Goal: Book appointment/travel/reservation

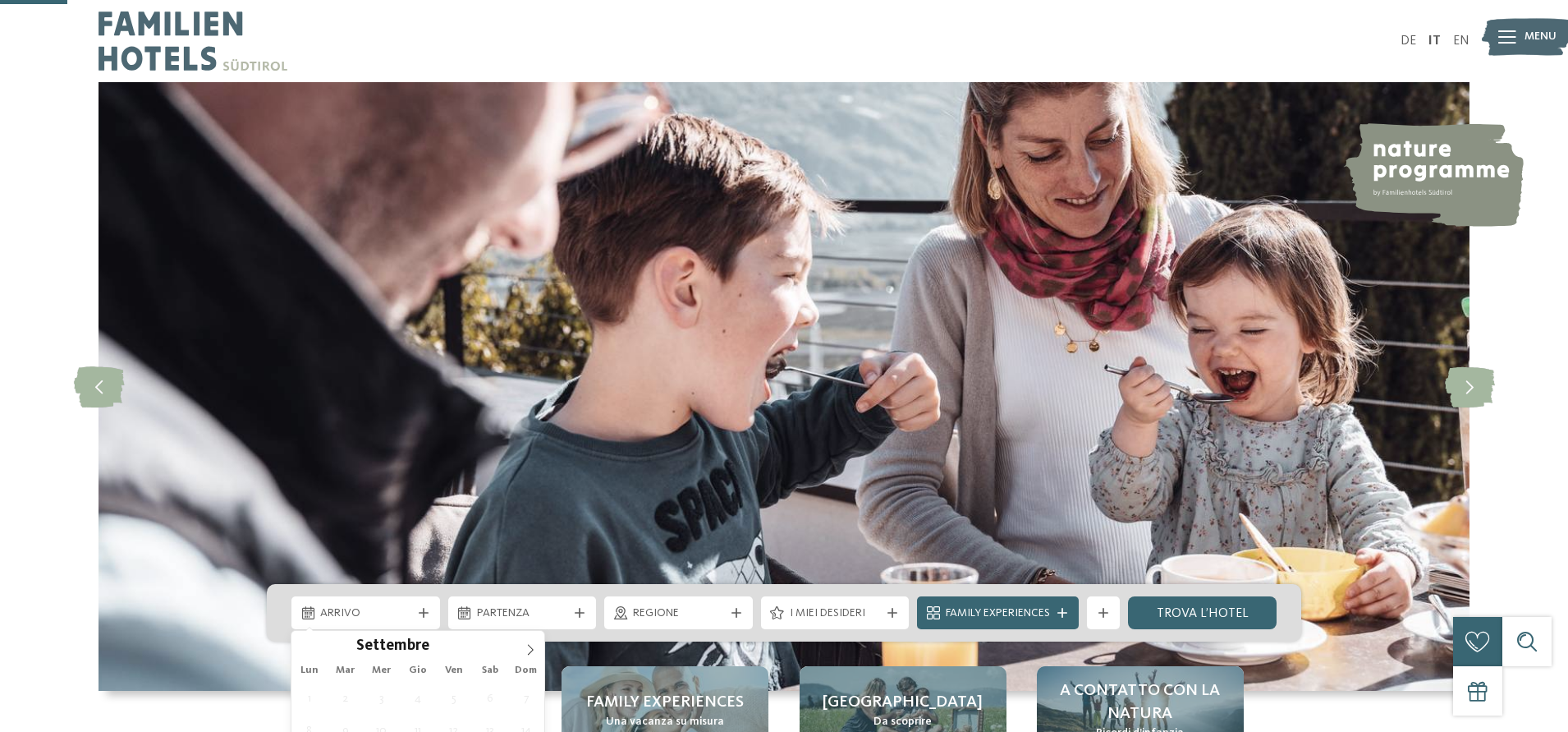
click at [530, 644] on icon at bounding box center [530, 650] width 11 height 11
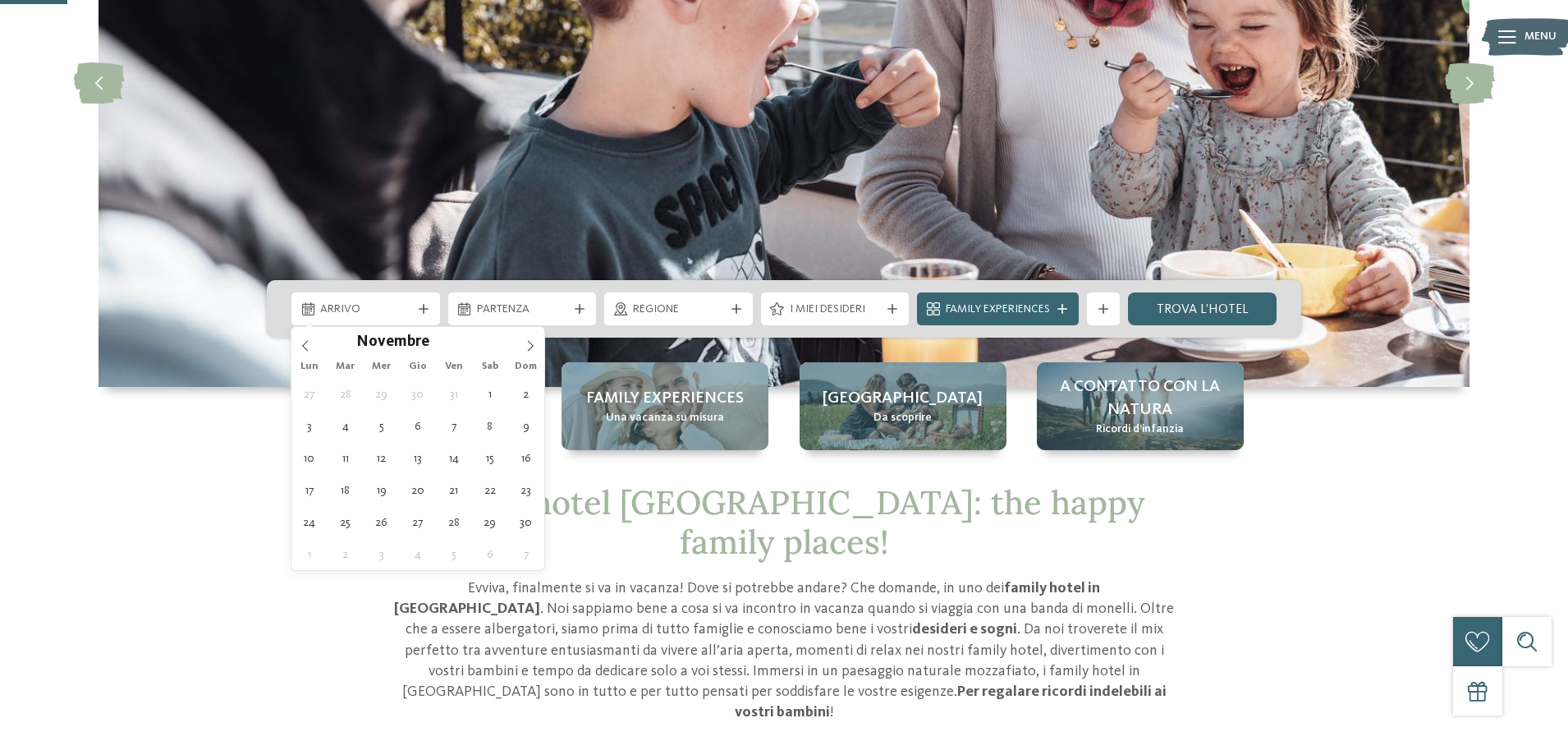
click at [530, 344] on icon at bounding box center [530, 346] width 11 height 11
type div "[DATE]"
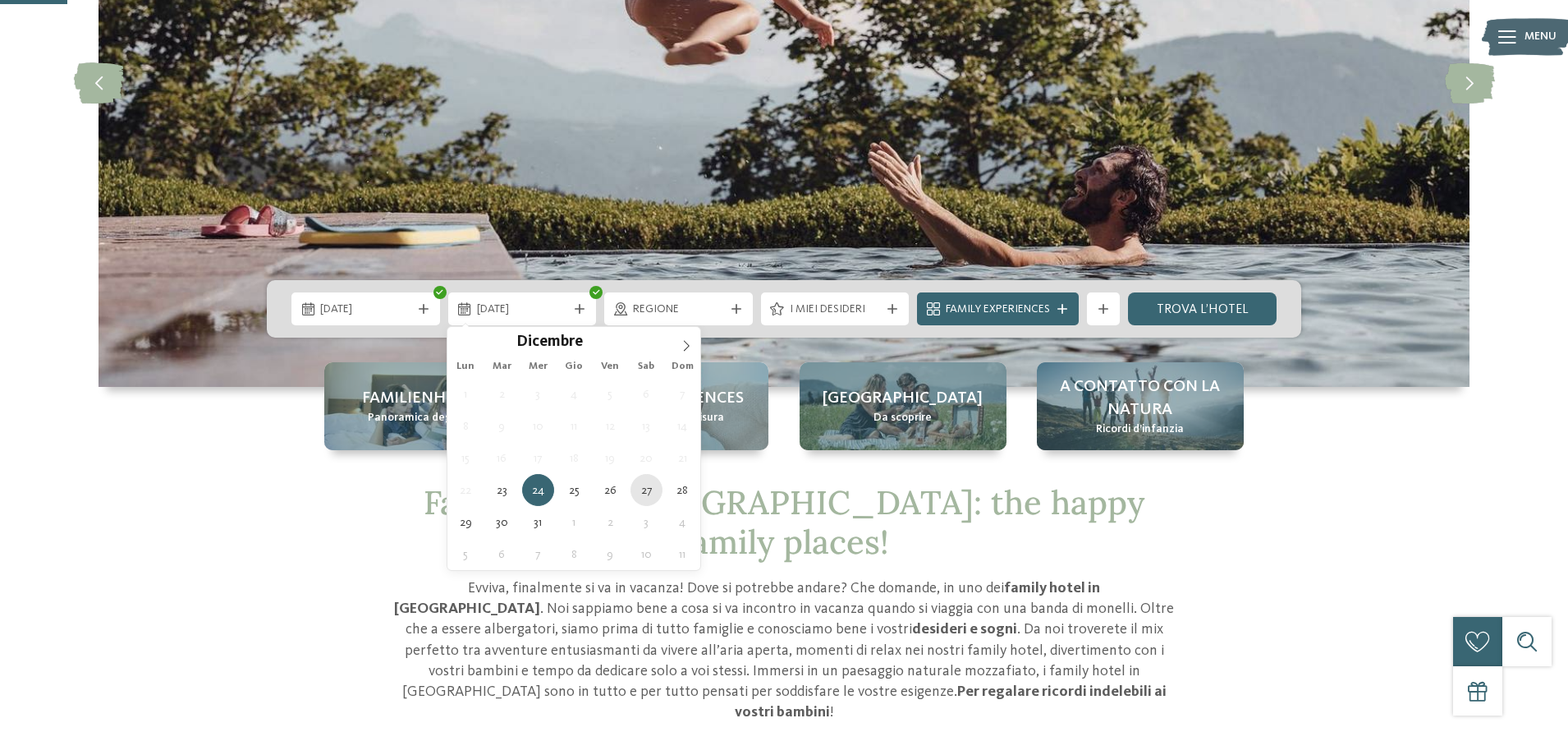
type div "[DATE]"
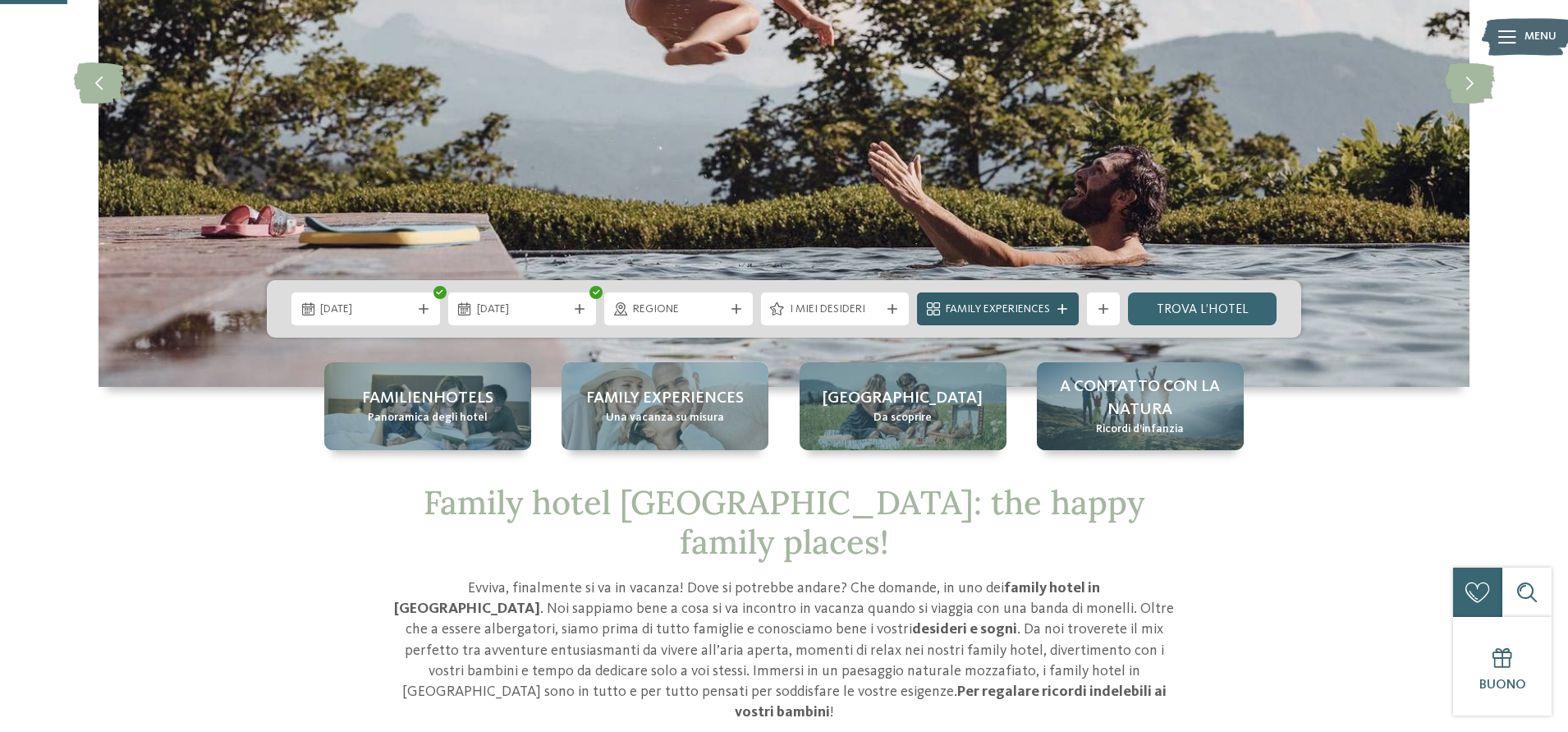
click at [1022, 303] on span "Family Experiences" at bounding box center [997, 309] width 105 height 17
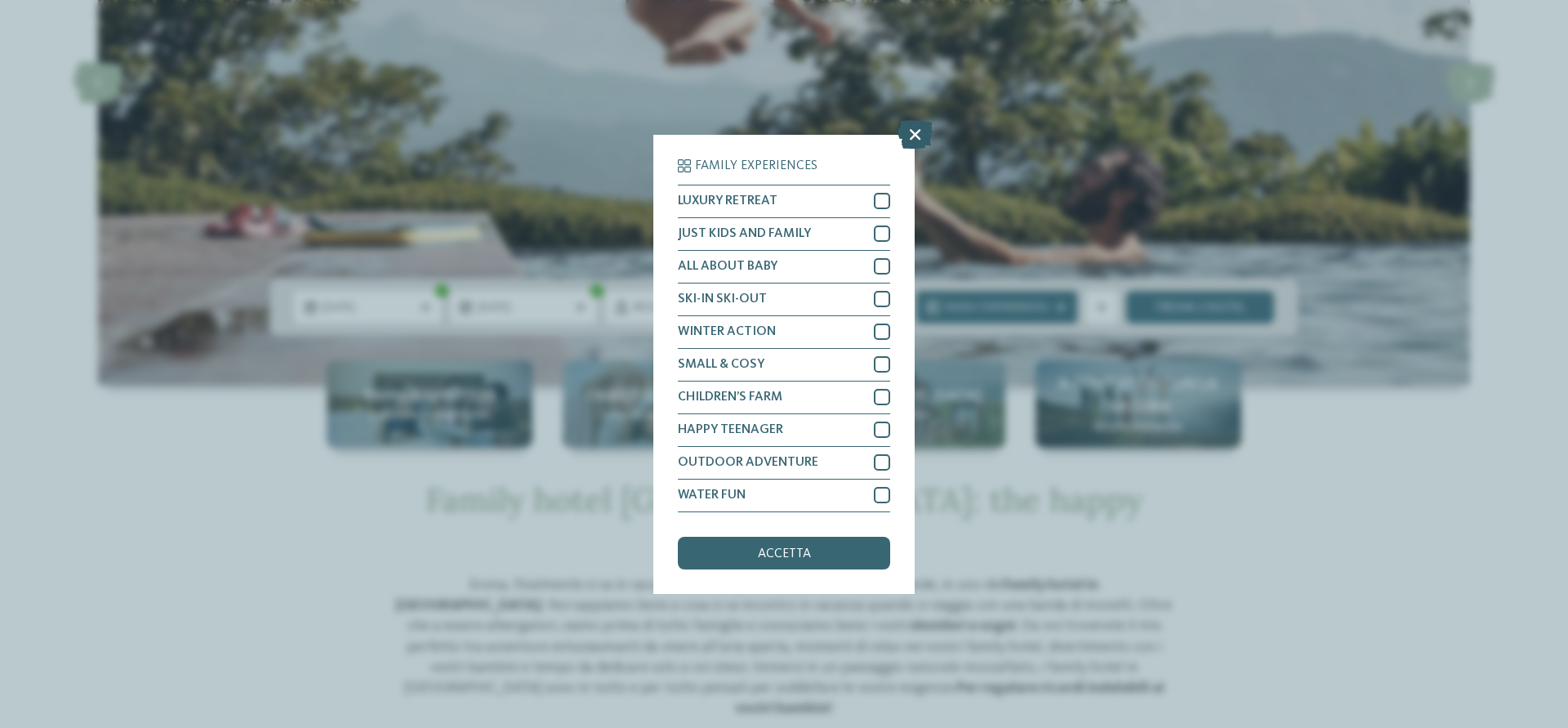
click at [911, 136] on icon at bounding box center [915, 133] width 35 height 29
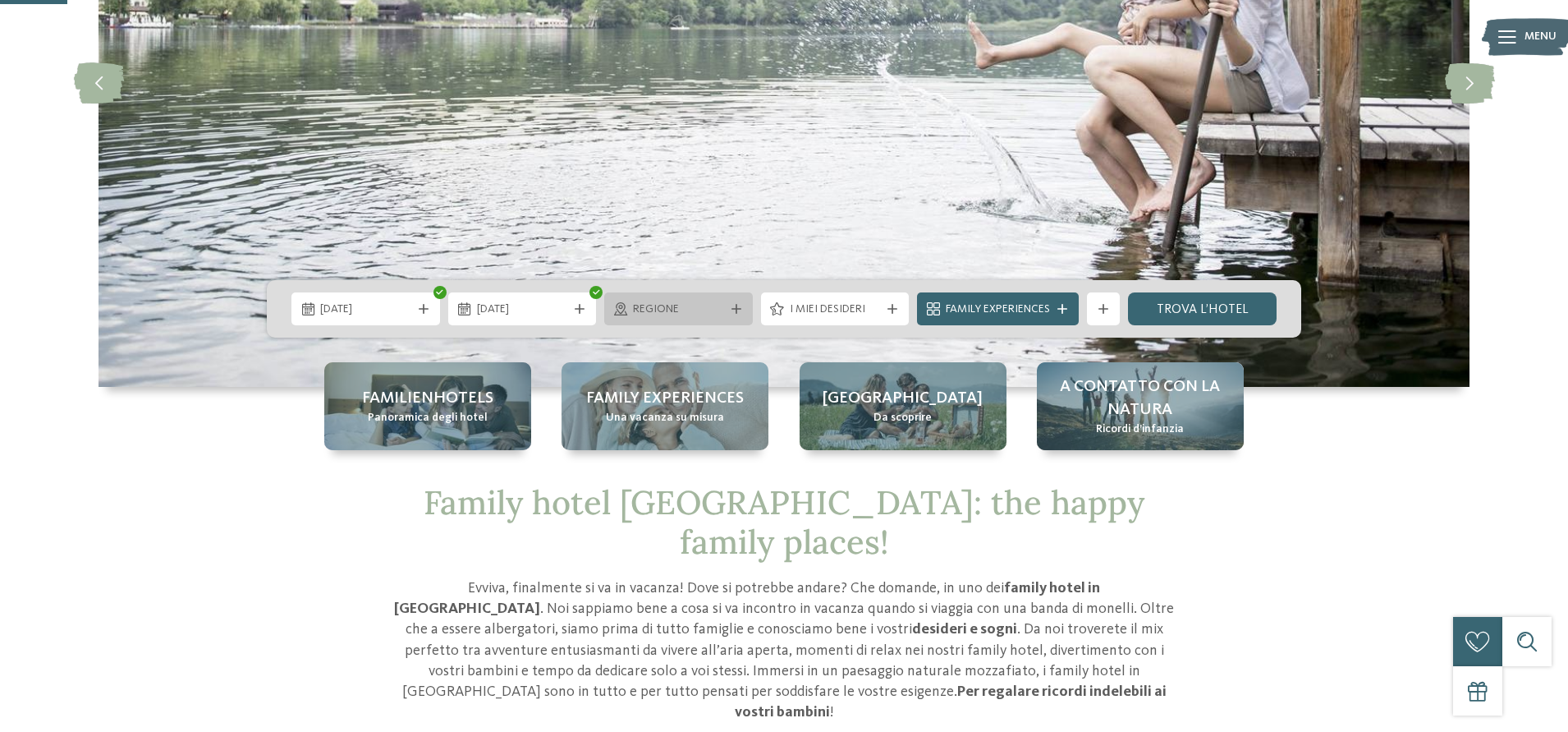
click at [659, 304] on span "Regione" at bounding box center [678, 309] width 91 height 17
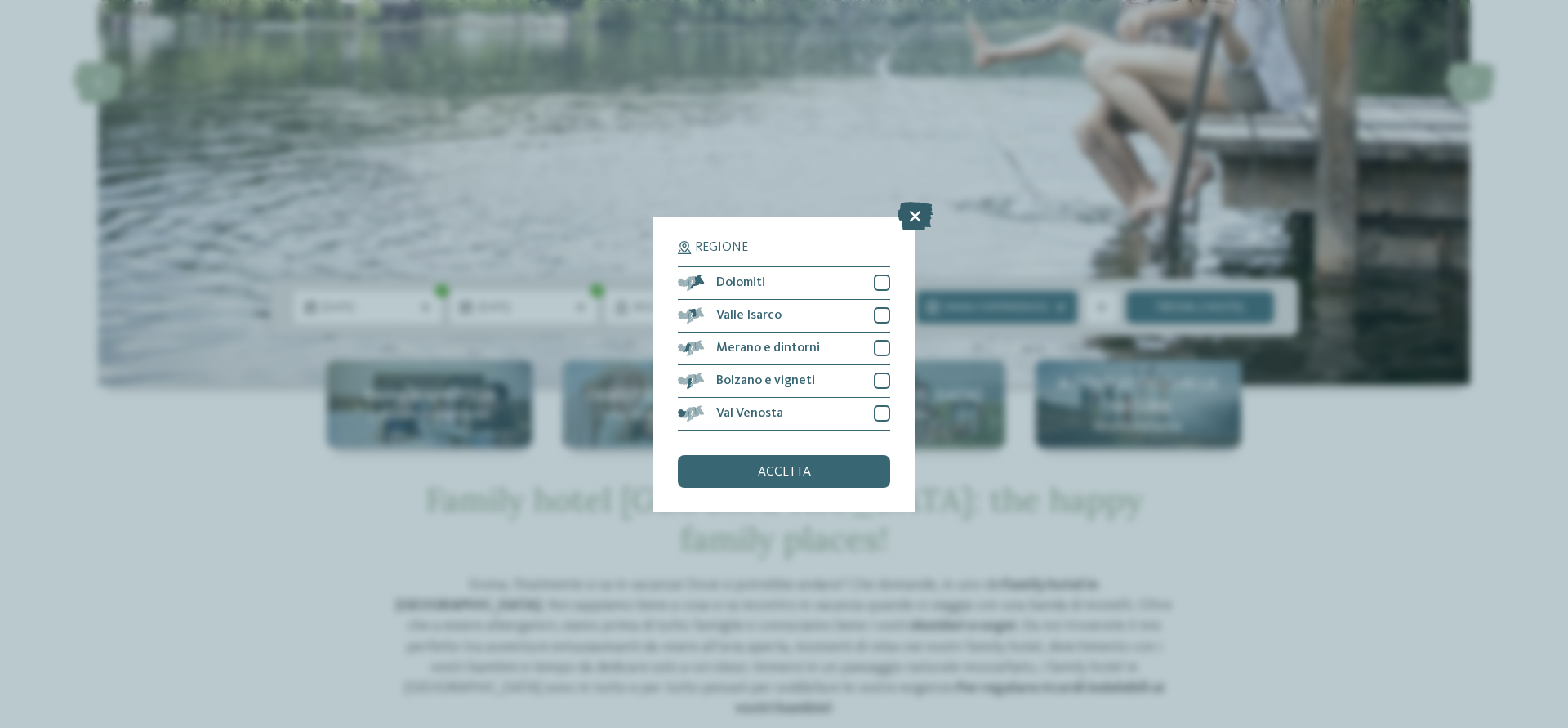
click at [923, 214] on icon at bounding box center [915, 215] width 35 height 29
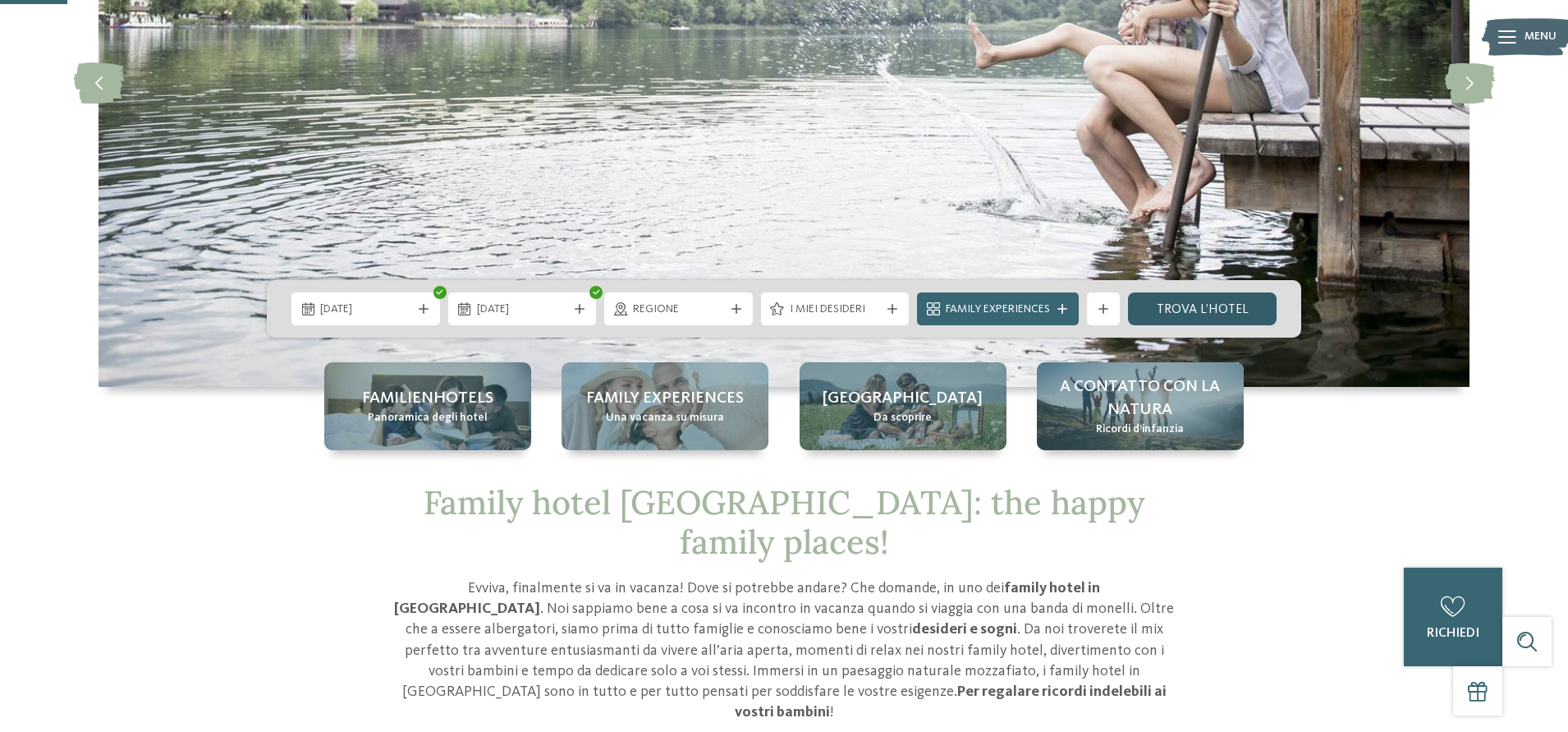
click at [1235, 304] on link "trova l’hotel" at bounding box center [1202, 309] width 148 height 32
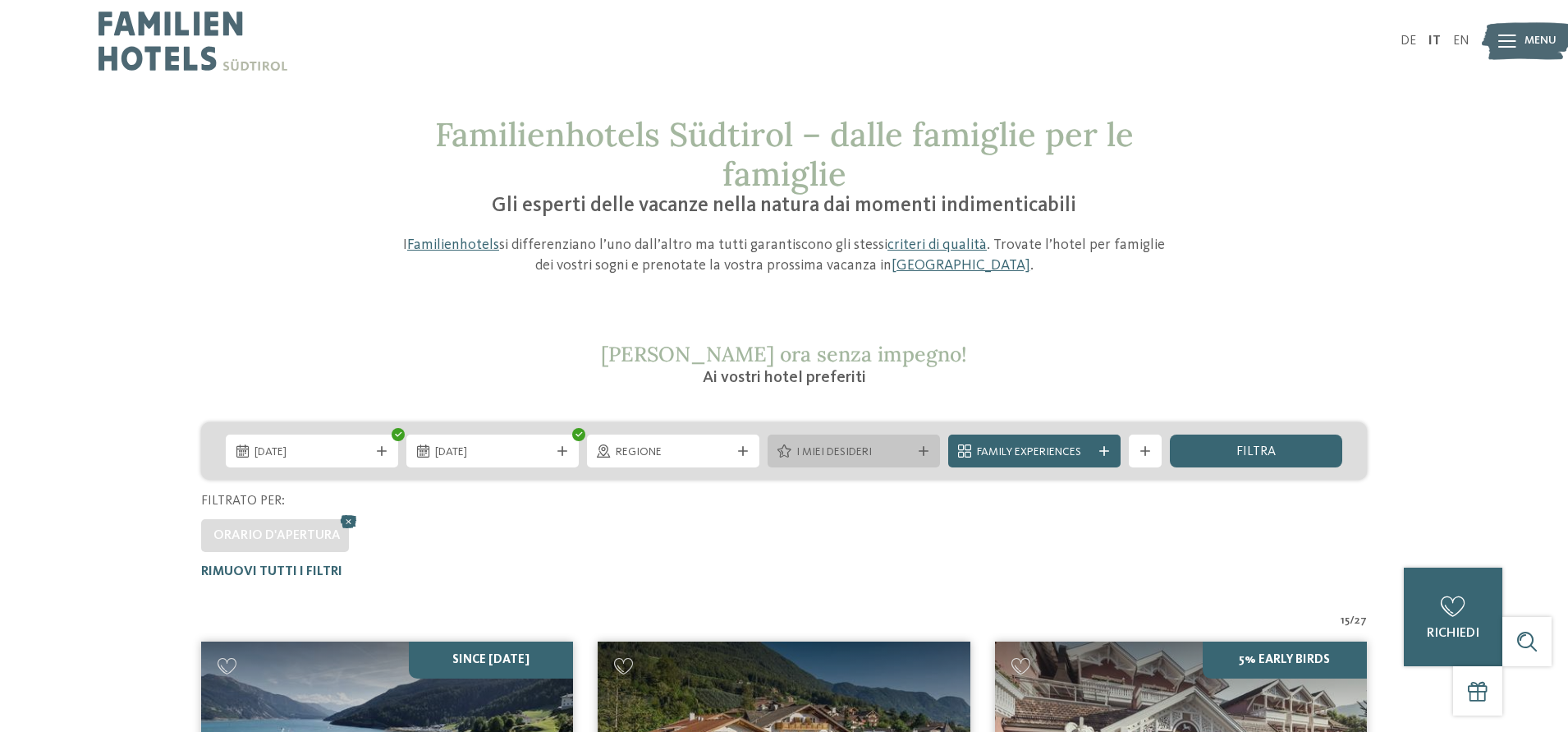
click at [857, 455] on span "I miei desideri" at bounding box center [854, 453] width 115 height 17
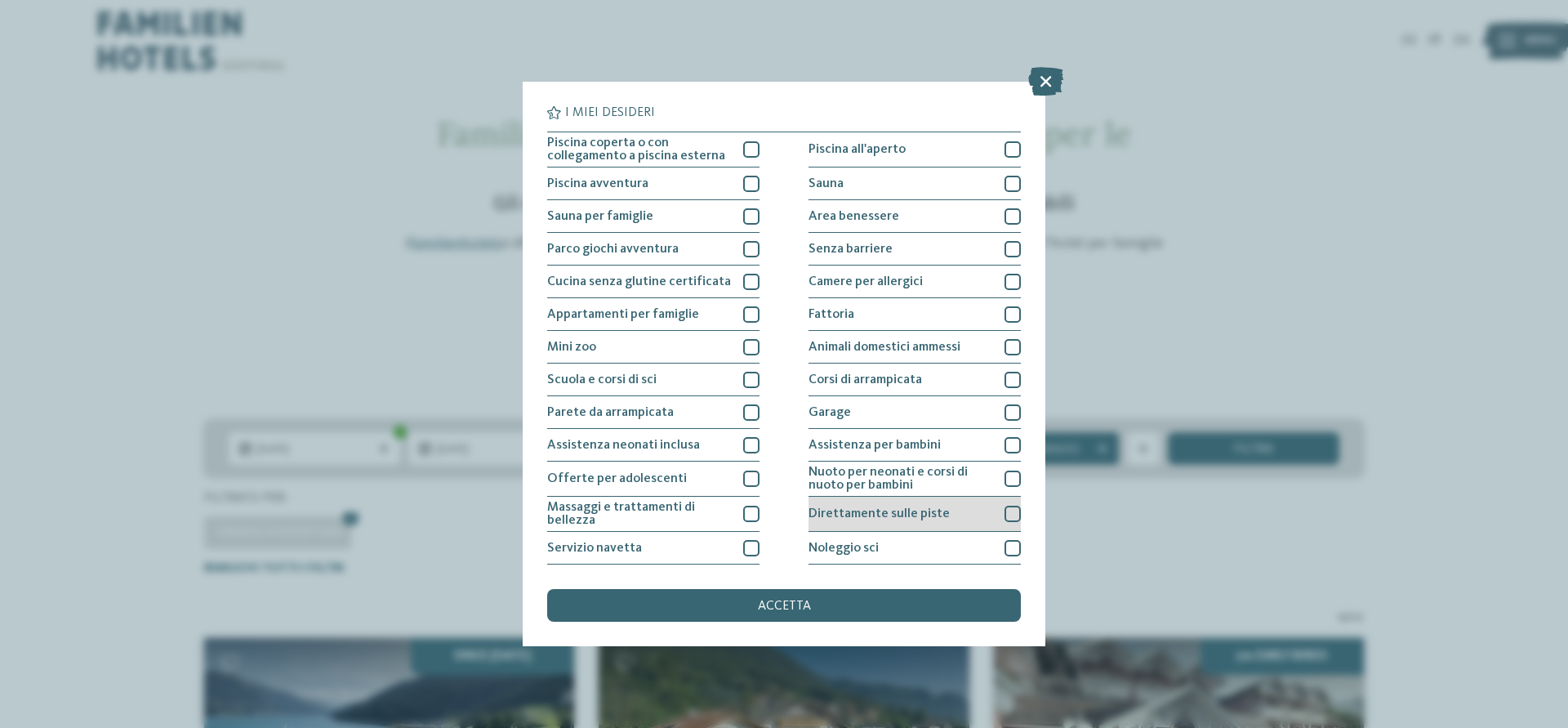
click at [1012, 507] on div at bounding box center [1012, 514] width 17 height 17
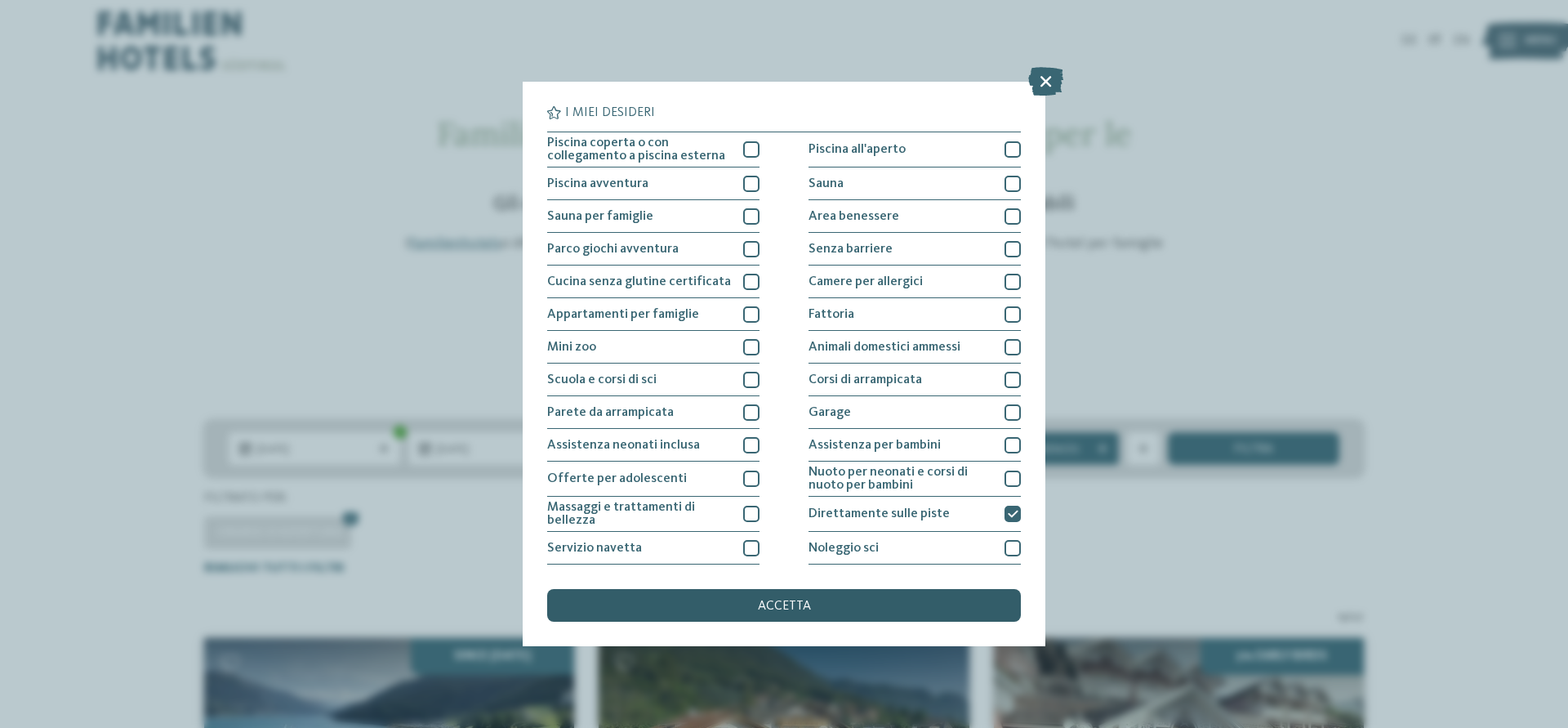
click at [878, 601] on div "accetta" at bounding box center [784, 605] width 474 height 32
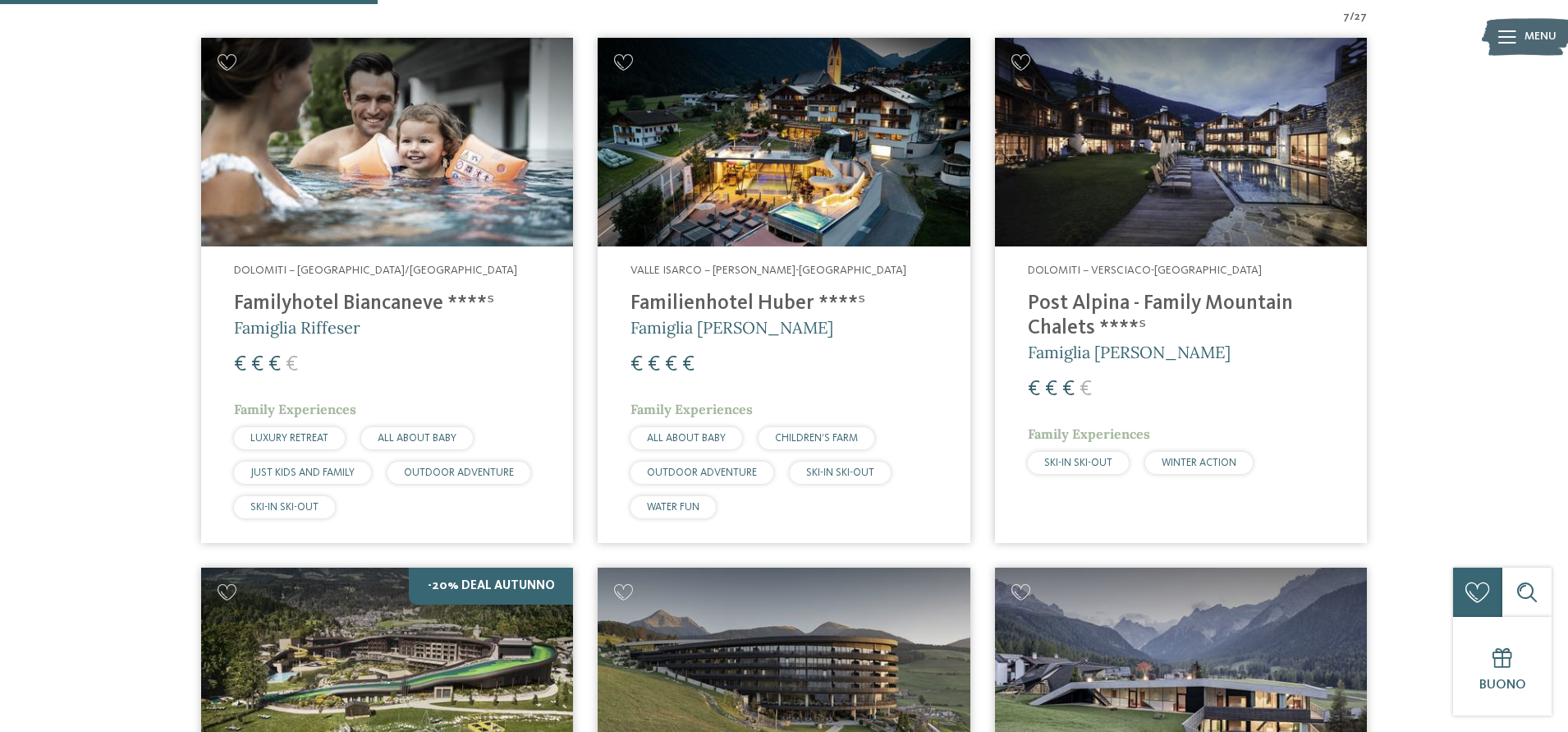
scroll to position [612, 0]
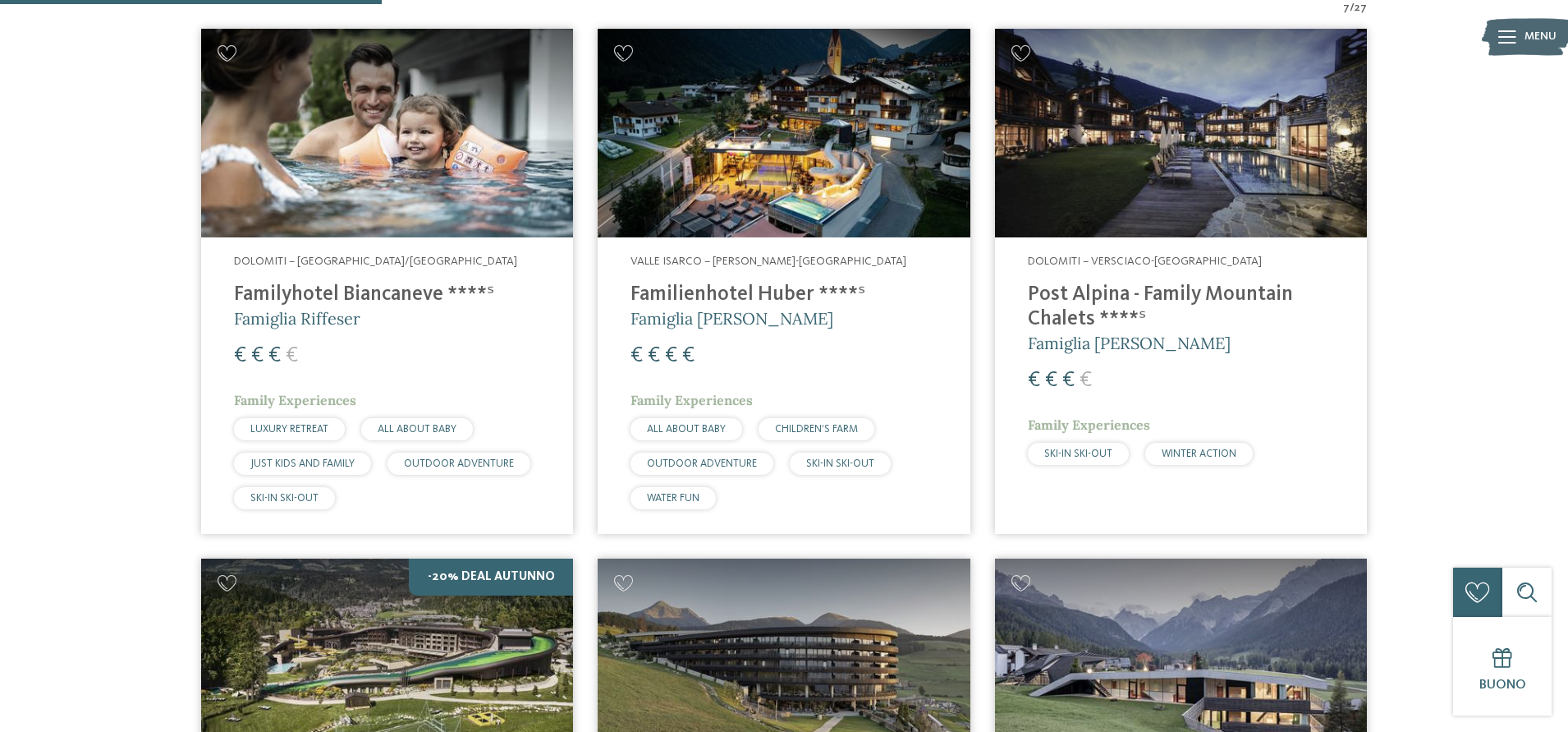
click at [1079, 300] on h4 "Post Alpina - Family Mountain Chalets ****ˢ" at bounding box center [1181, 307] width 307 height 49
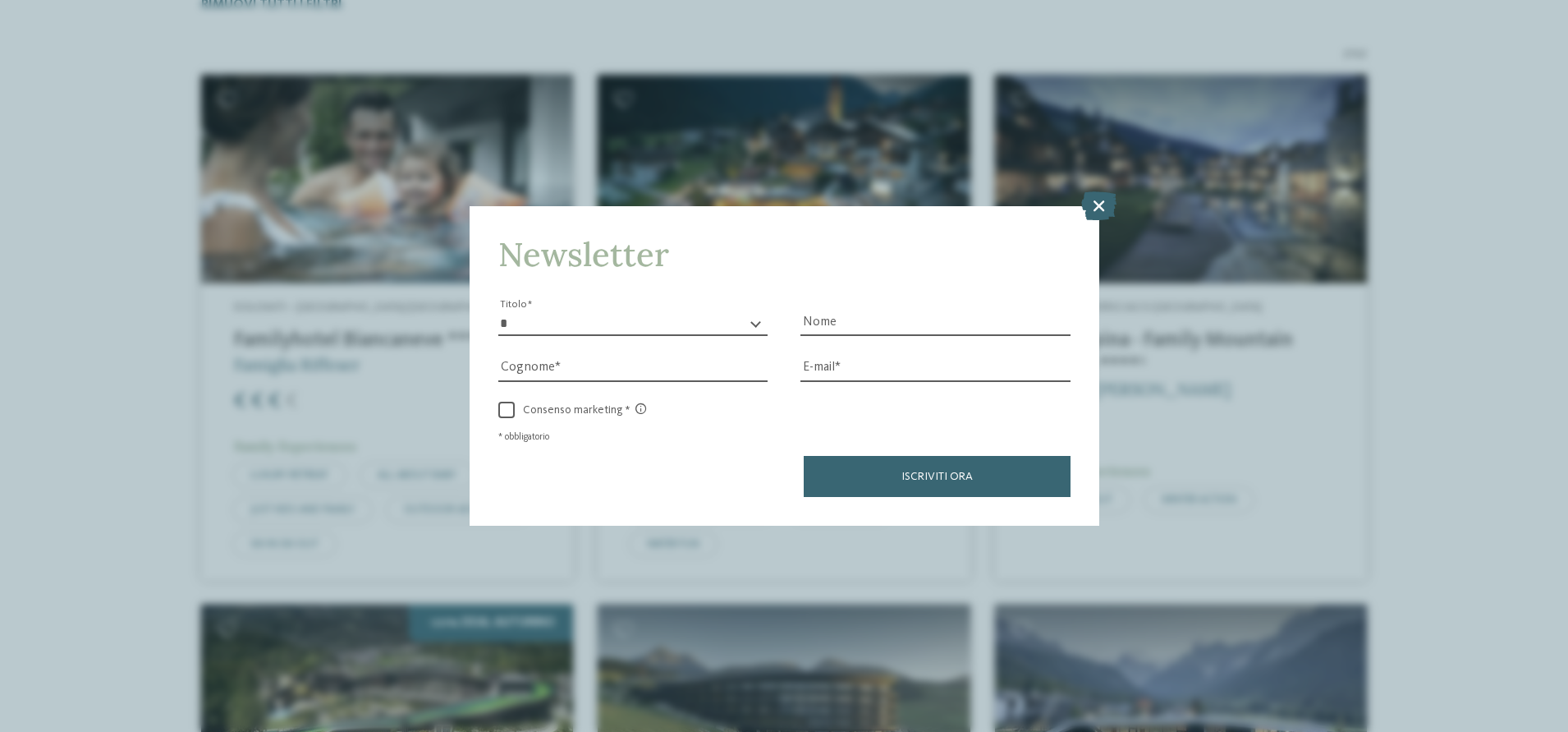
scroll to position [562, 0]
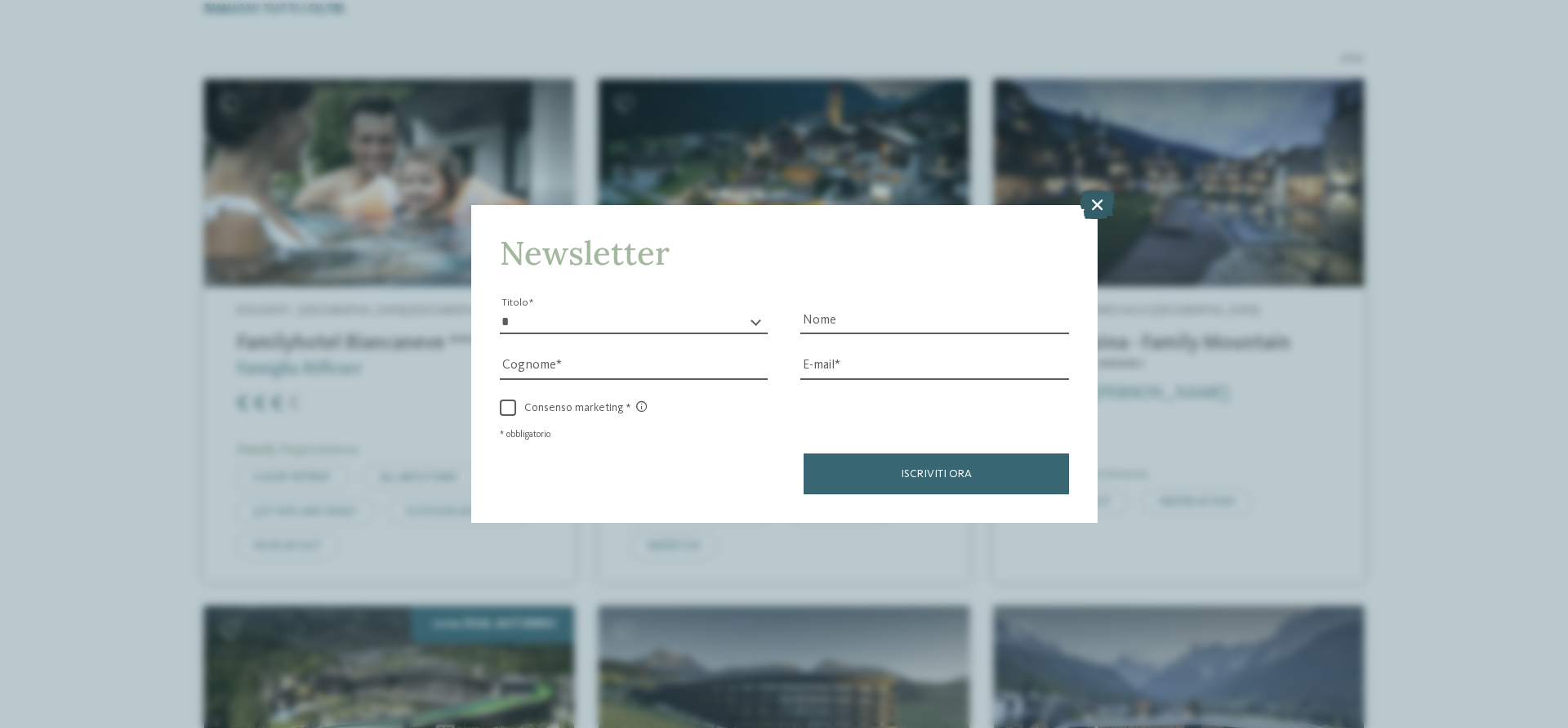
click at [1093, 206] on icon at bounding box center [1097, 205] width 35 height 29
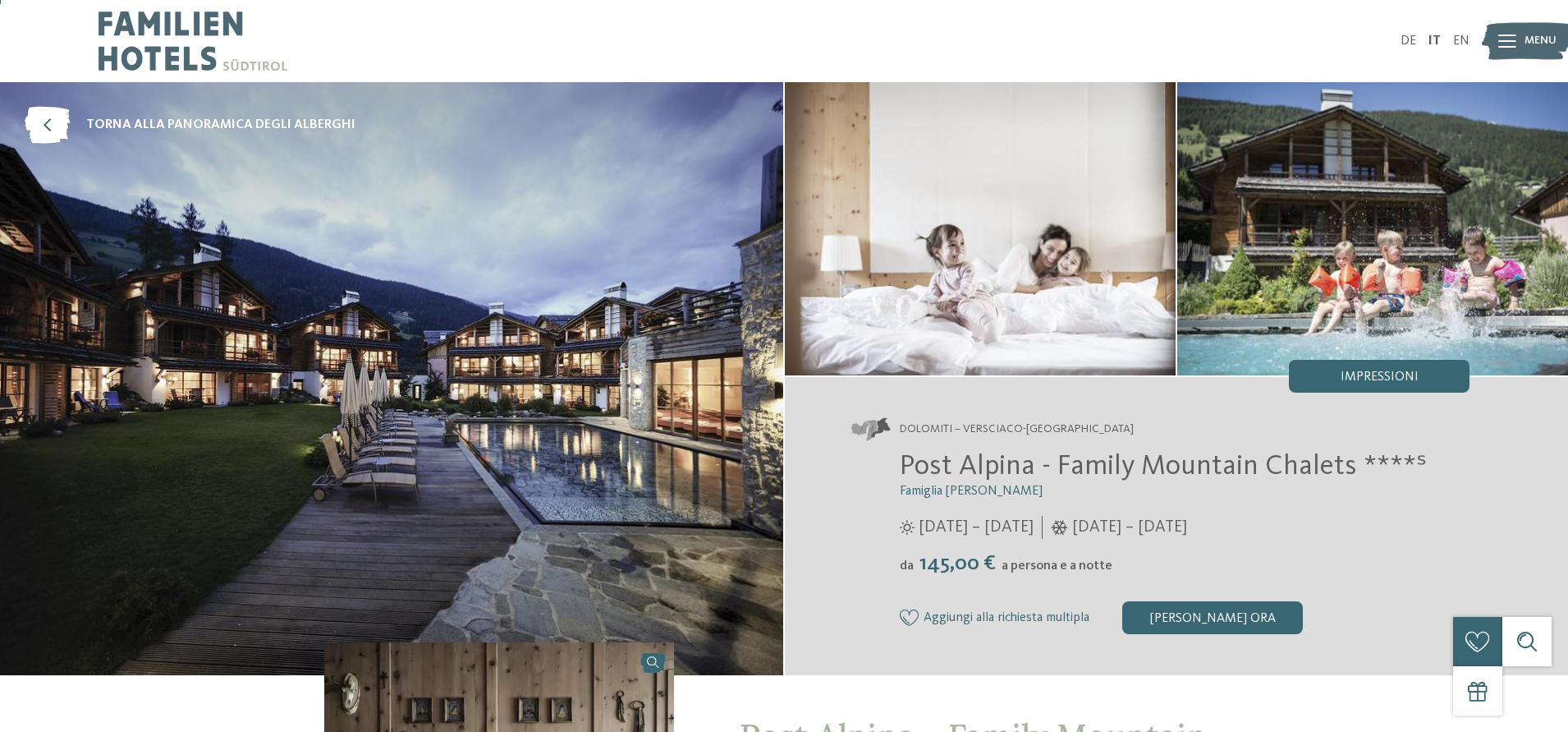
click at [891, 235] on img at bounding box center [980, 229] width 391 height 293
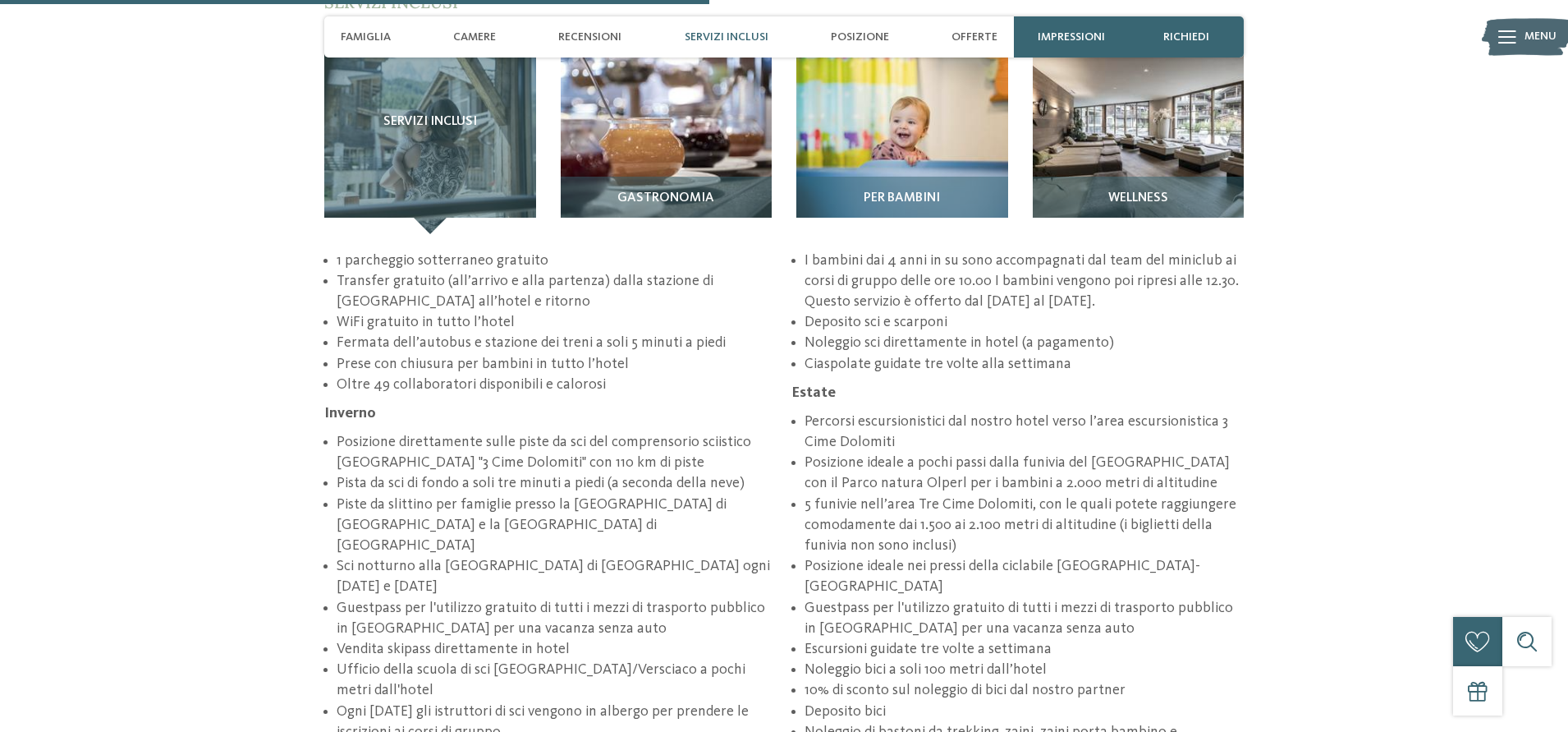
scroll to position [2613, 0]
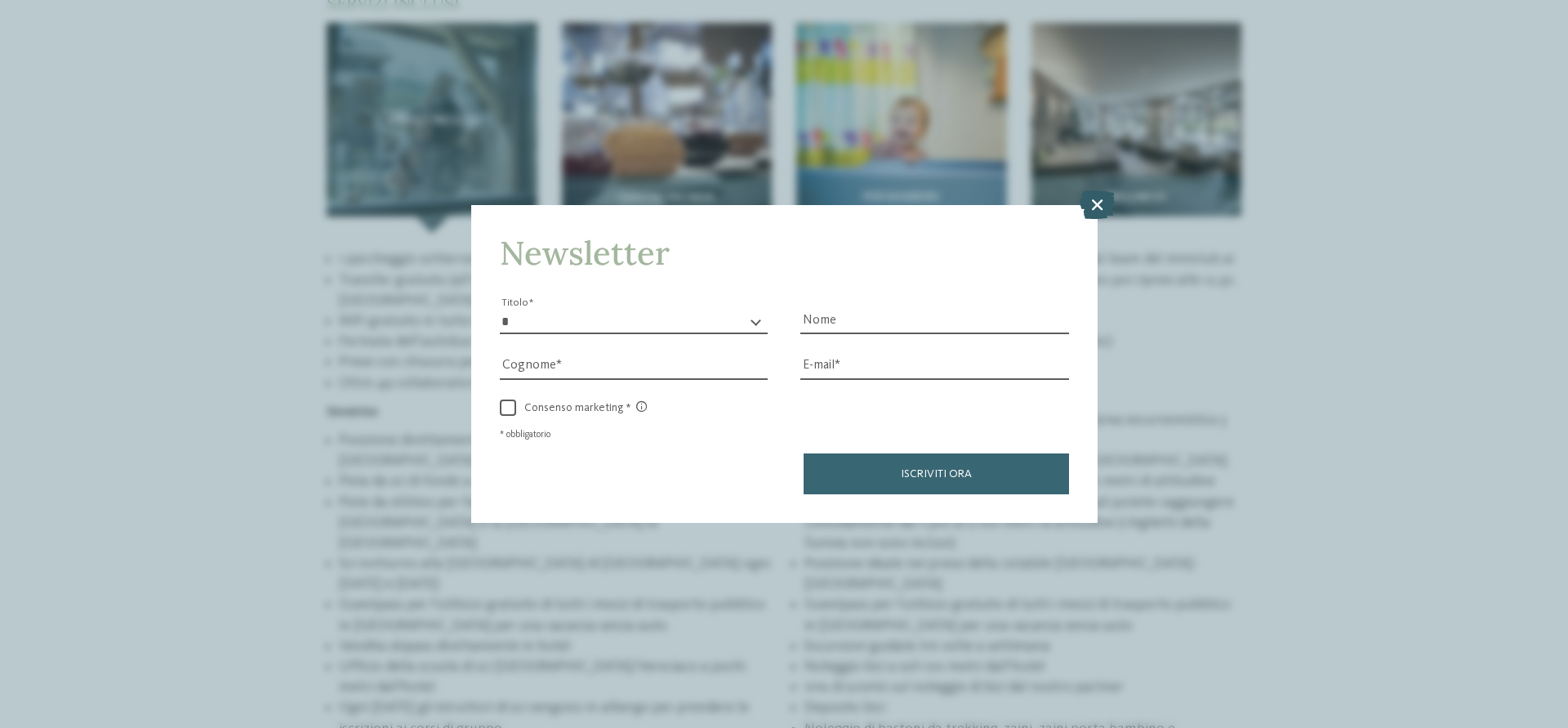
click at [1102, 211] on icon at bounding box center [1097, 205] width 35 height 29
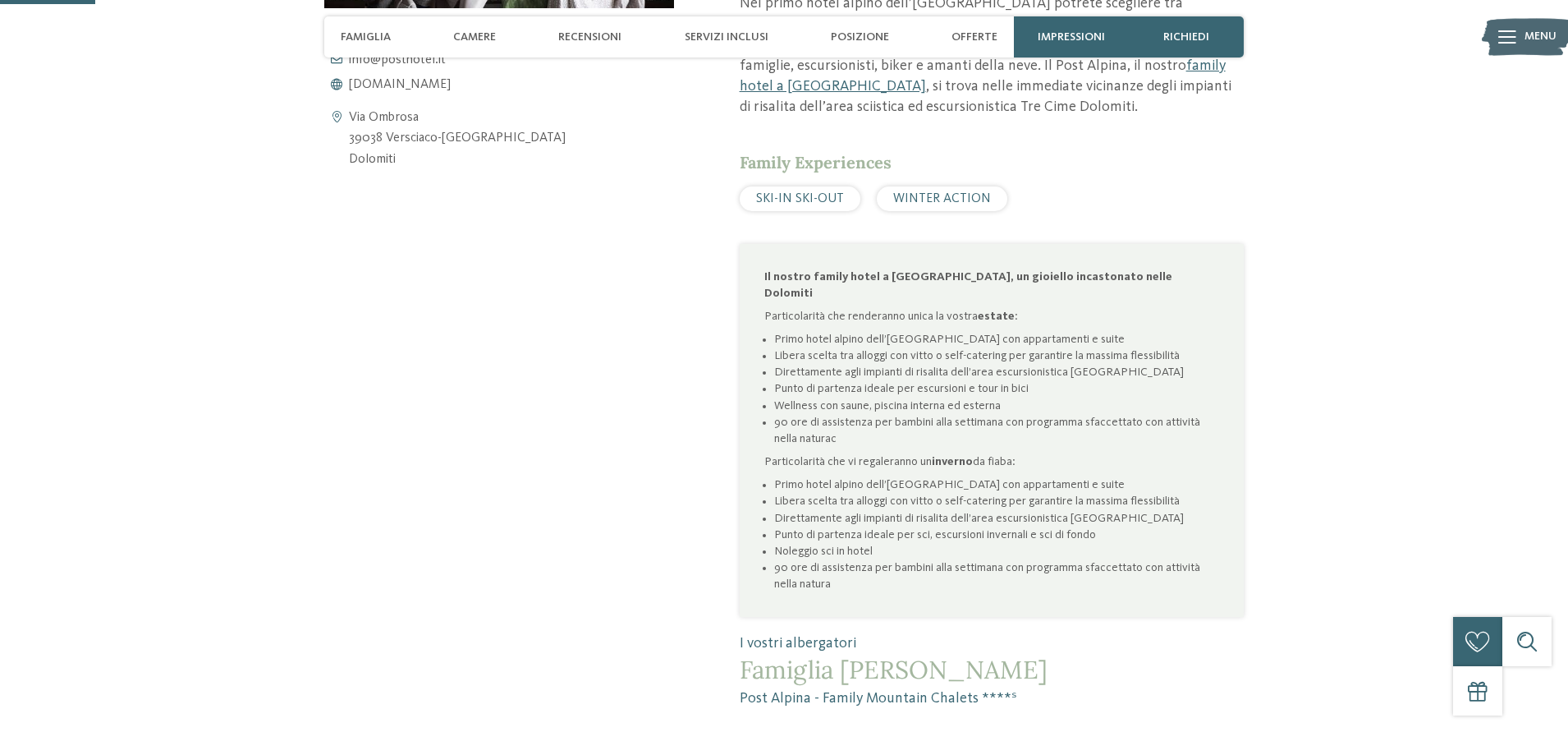
scroll to position [270, 0]
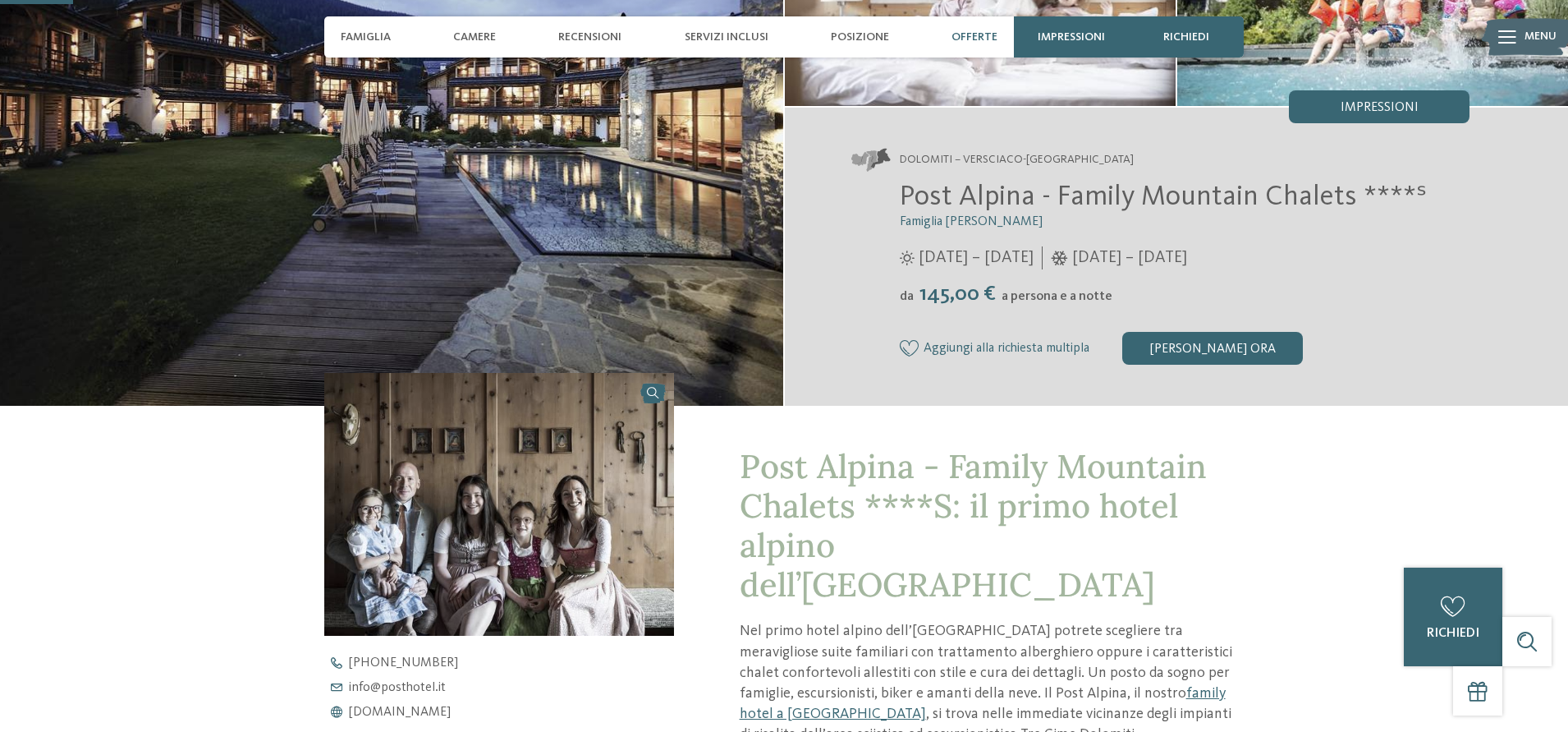
click at [959, 38] on span "Offerte" at bounding box center [974, 37] width 46 height 14
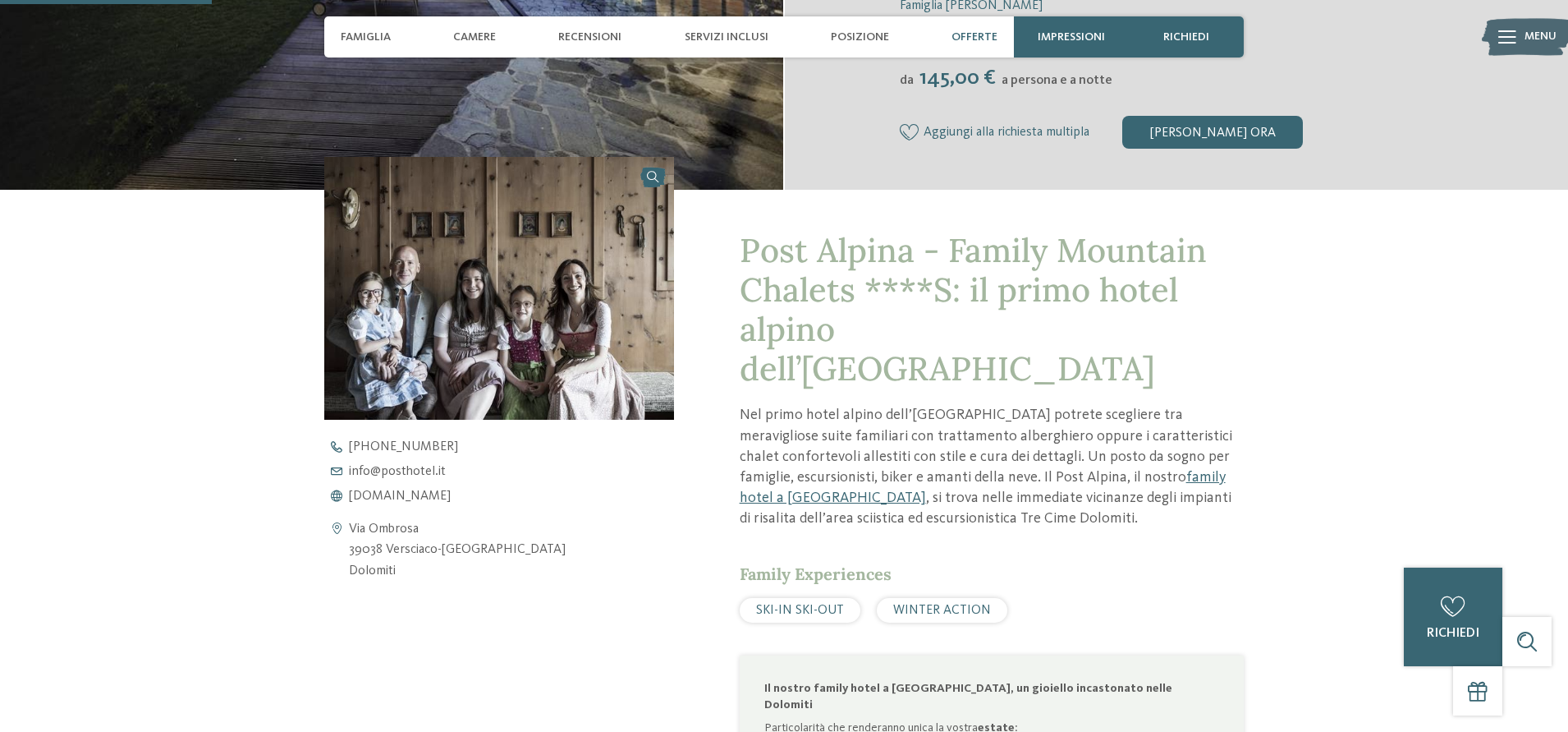
scroll to position [0, 0]
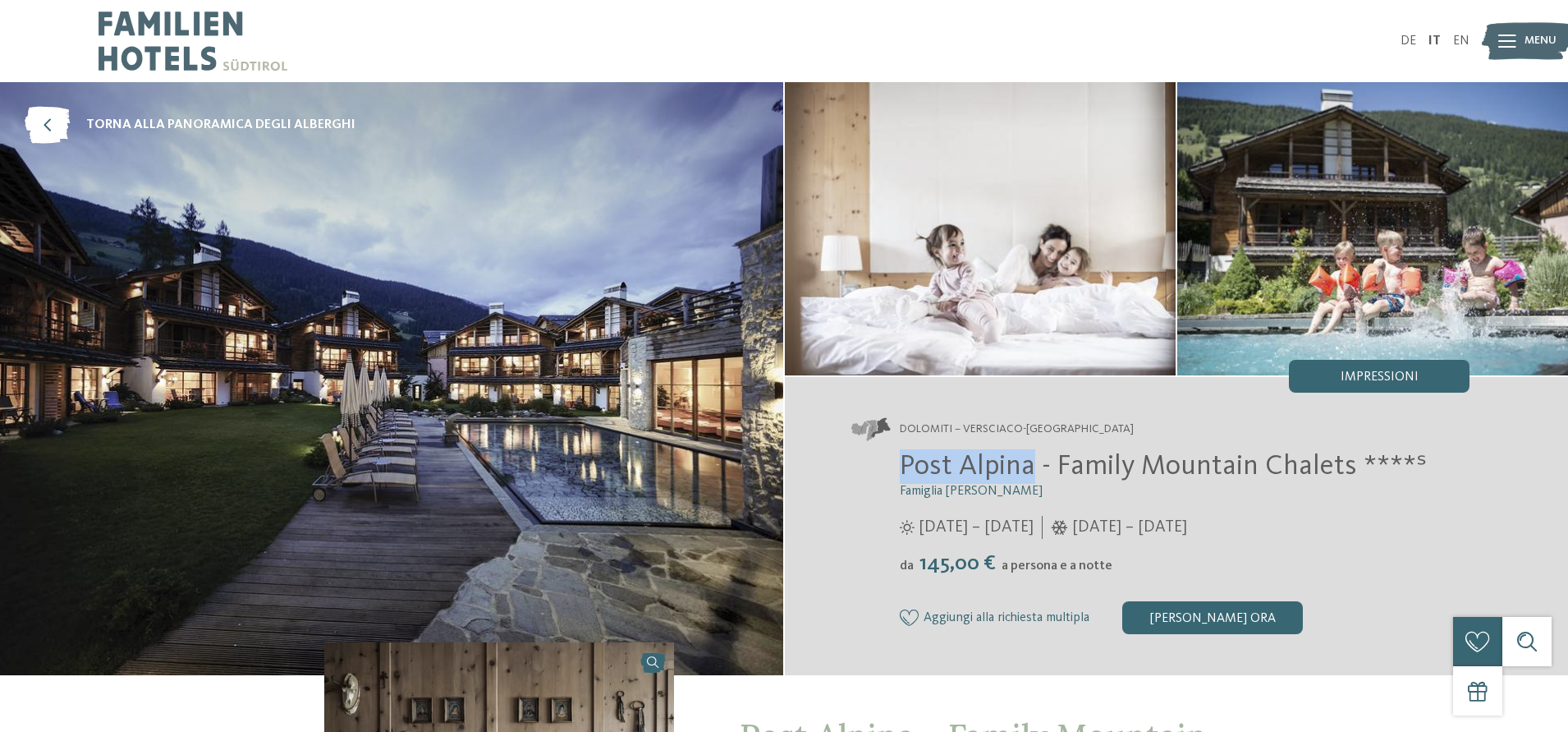
drag, startPoint x: 906, startPoint y: 468, endPoint x: 1028, endPoint y: 466, distance: 122.0
click at [1028, 466] on span "Post Alpina - Family Mountain Chalets ****ˢ" at bounding box center [1163, 466] width 527 height 29
copy span "Post Alpina"
